Goal: Complete application form: Complete application form

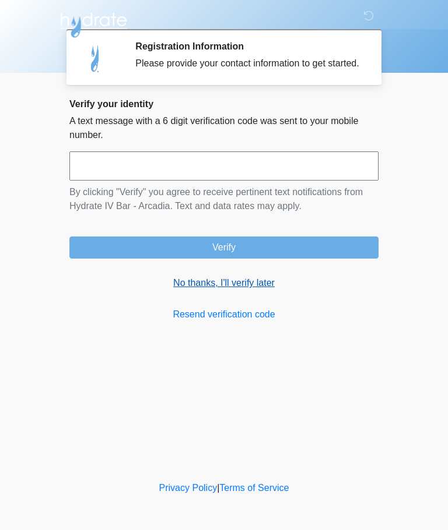
click at [265, 290] on link "No thanks, I'll verify later" at bounding box center [223, 283] width 309 height 14
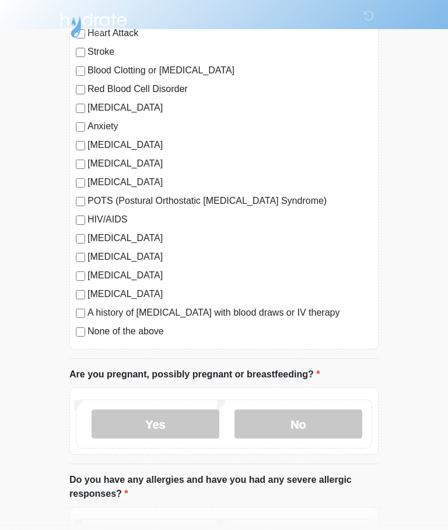
scroll to position [160, 0]
click at [316, 411] on label "No" at bounding box center [298, 424] width 128 height 29
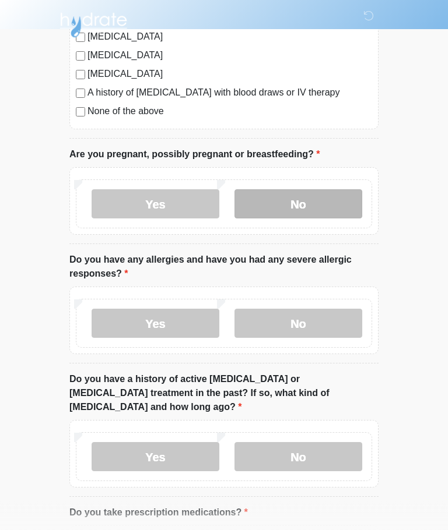
scroll to position [388, 0]
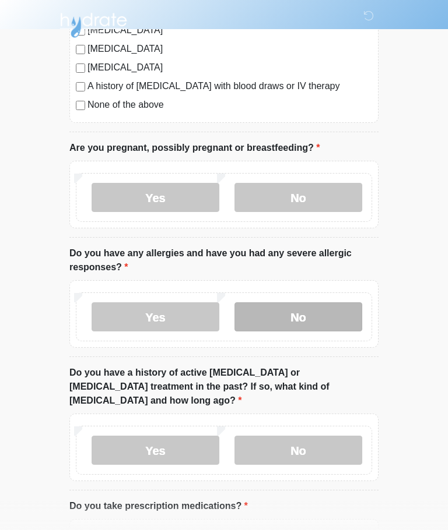
click at [329, 309] on label "No" at bounding box center [298, 316] width 128 height 29
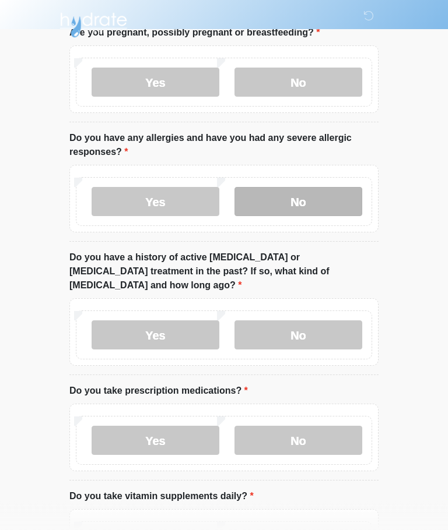
scroll to position [503, 0]
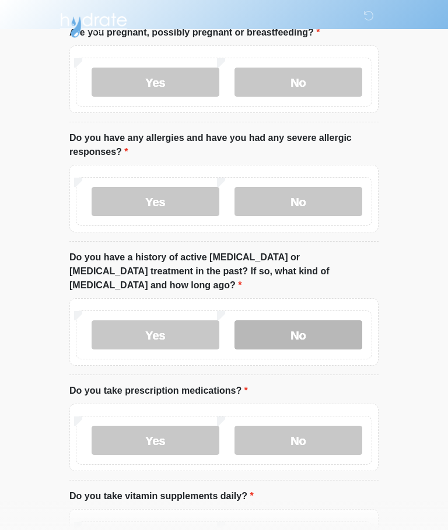
click at [339, 321] on label "No" at bounding box center [298, 335] width 128 height 29
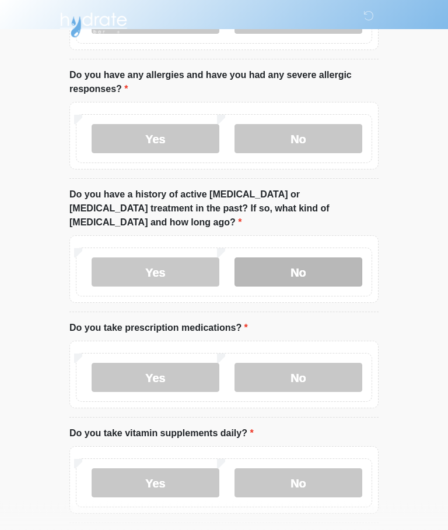
scroll to position [597, 0]
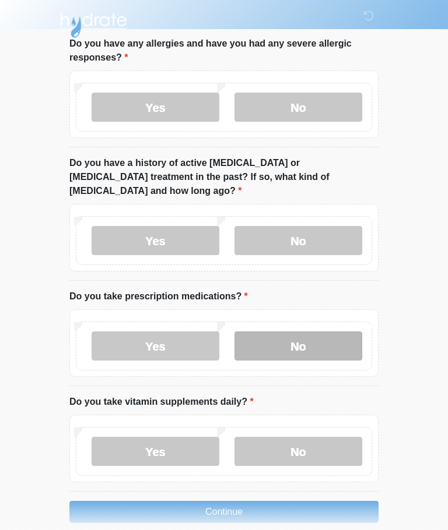
click at [326, 332] on label "No" at bounding box center [298, 346] width 128 height 29
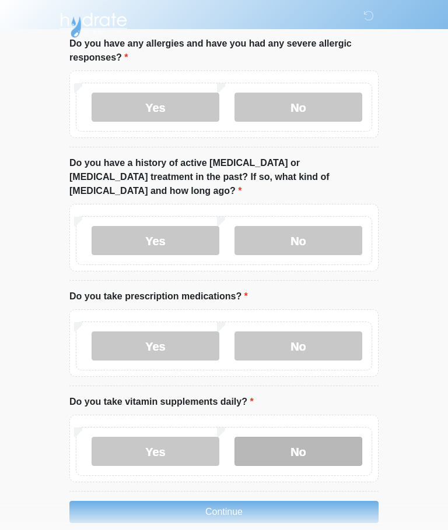
click at [342, 437] on label "No" at bounding box center [298, 451] width 128 height 29
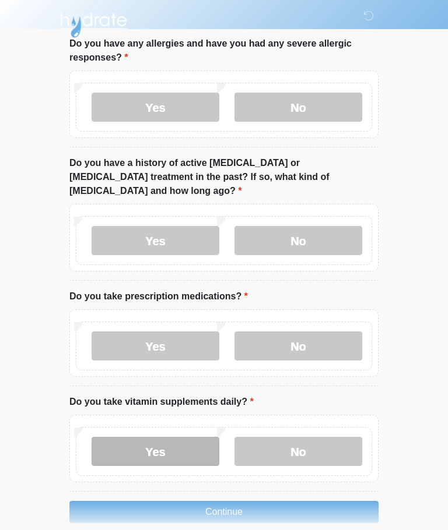
click at [145, 437] on label "Yes" at bounding box center [156, 451] width 128 height 29
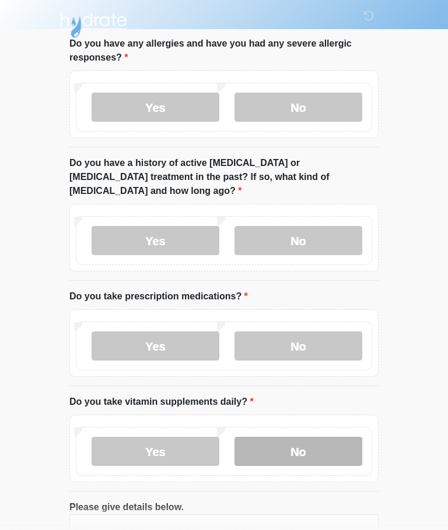
click at [318, 437] on label "No" at bounding box center [298, 451] width 128 height 29
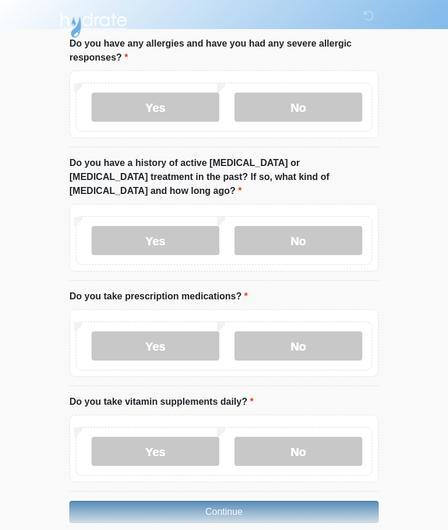
click at [322, 501] on button "Continue" at bounding box center [223, 512] width 309 height 22
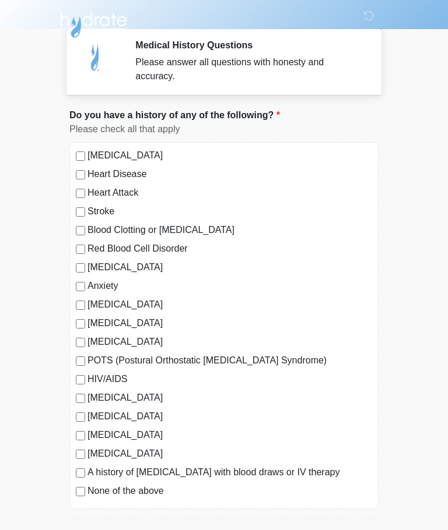
scroll to position [0, 0]
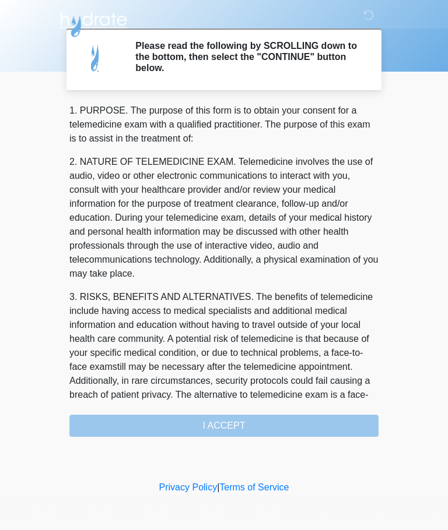
click at [128, 421] on div "1. PURPOSE. The purpose of this form is to obtain your consent for a telemedici…" at bounding box center [223, 270] width 309 height 333
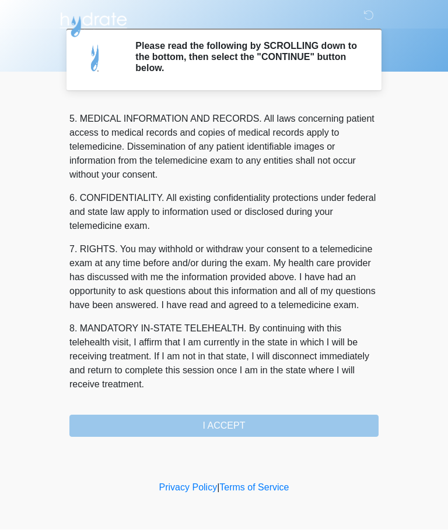
scroll to position [379, 0]
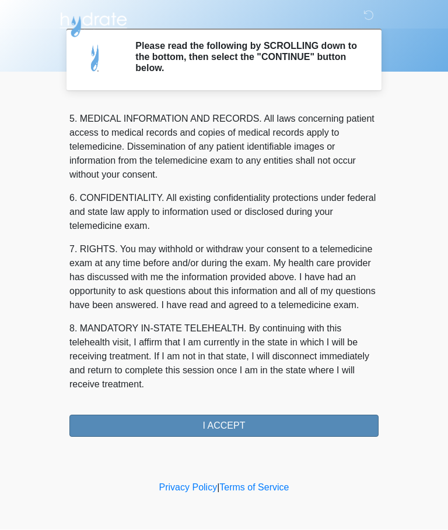
click at [291, 420] on button "I ACCEPT" at bounding box center [223, 427] width 309 height 22
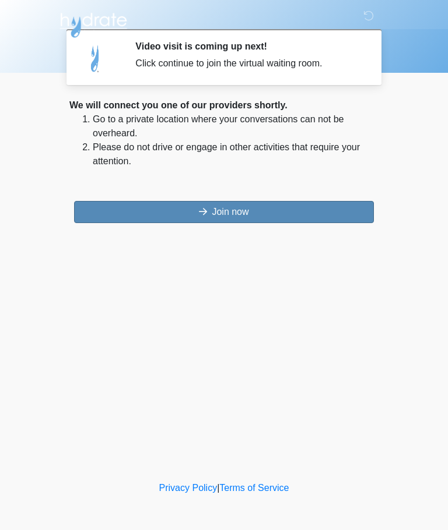
click at [328, 217] on button "Join now" at bounding box center [224, 212] width 300 height 22
